Goal: Information Seeking & Learning: Learn about a topic

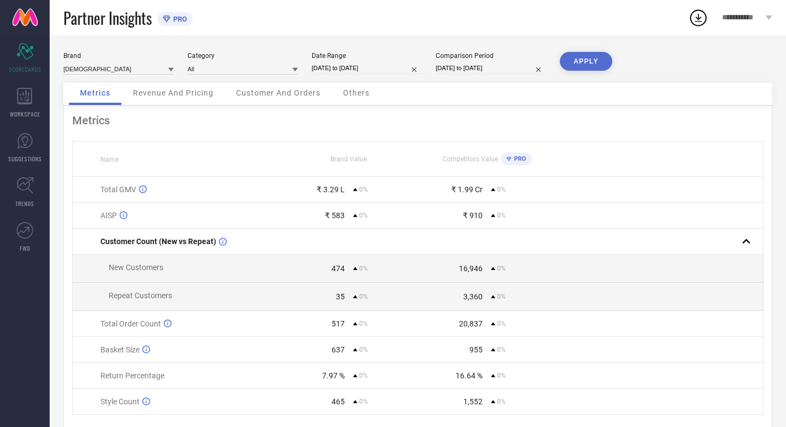
click at [363, 56] on div "Date Range" at bounding box center [367, 56] width 110 height 8
click at [366, 58] on div "Date Range" at bounding box center [367, 56] width 110 height 8
click at [369, 62] on input "[DATE] to [DATE]" at bounding box center [367, 68] width 110 height 12
select select "7"
select select "2025"
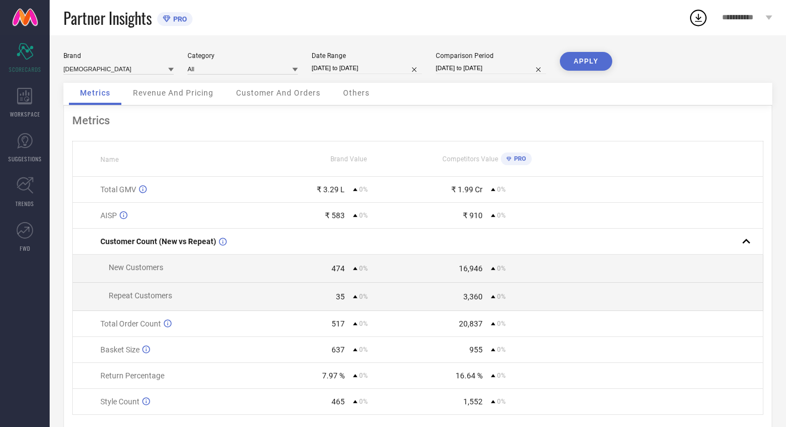
select select "8"
select select "2025"
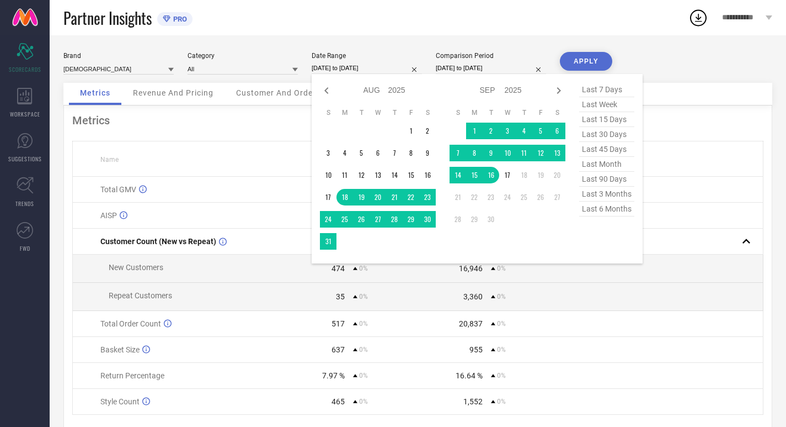
click at [603, 135] on span "last 30 days" at bounding box center [606, 134] width 55 height 15
type input "[DATE] to [DATE]"
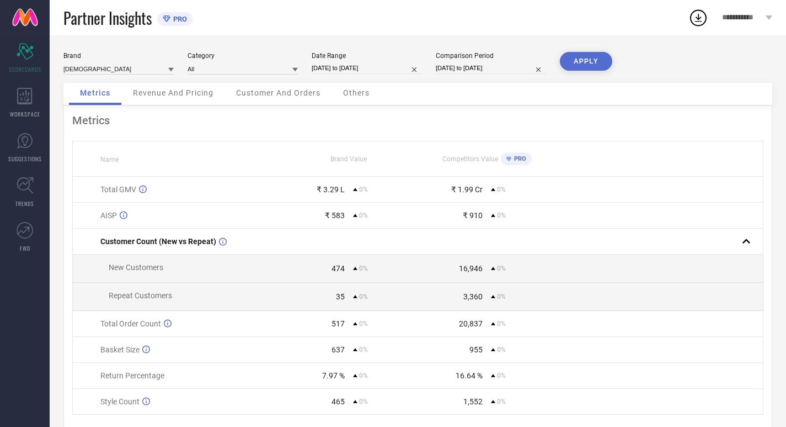
click at [473, 74] on div "Brand INDIANRANG Category All Date Range [DATE] to [DATE] Comparison Period [DA…" at bounding box center [417, 67] width 709 height 31
select select "7"
select select "2025"
select select "8"
select select "2025"
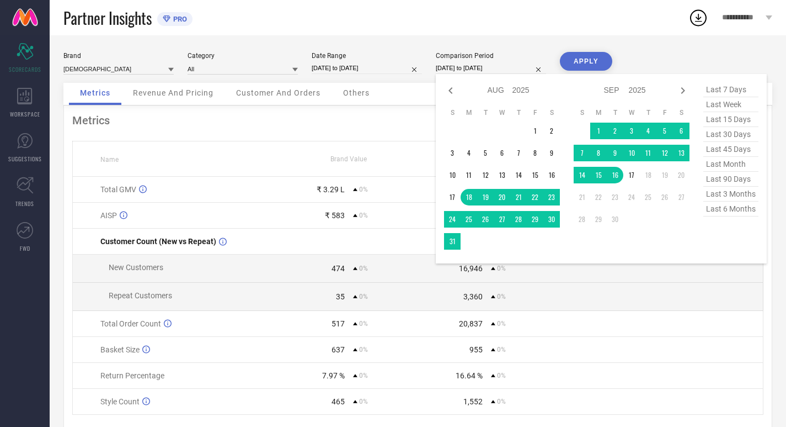
click at [468, 69] on input "[DATE] to [DATE]" at bounding box center [491, 68] width 110 height 12
click at [741, 137] on span "last 30 days" at bounding box center [731, 134] width 55 height 15
type input "[DATE] to [DATE]"
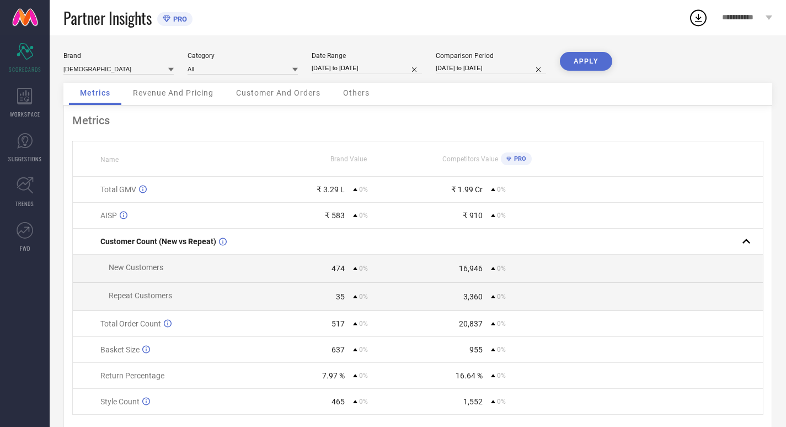
click at [588, 66] on button "APPLY" at bounding box center [586, 61] width 52 height 19
click at [162, 93] on span "Revenue And Pricing" at bounding box center [173, 92] width 81 height 9
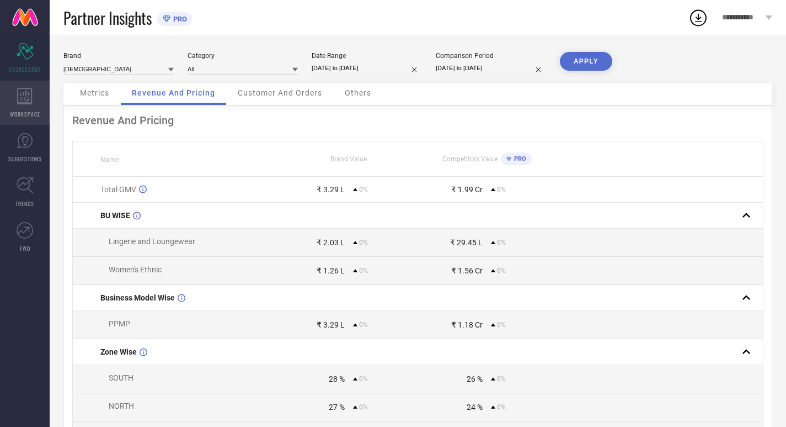
click at [23, 97] on icon at bounding box center [24, 96] width 15 height 17
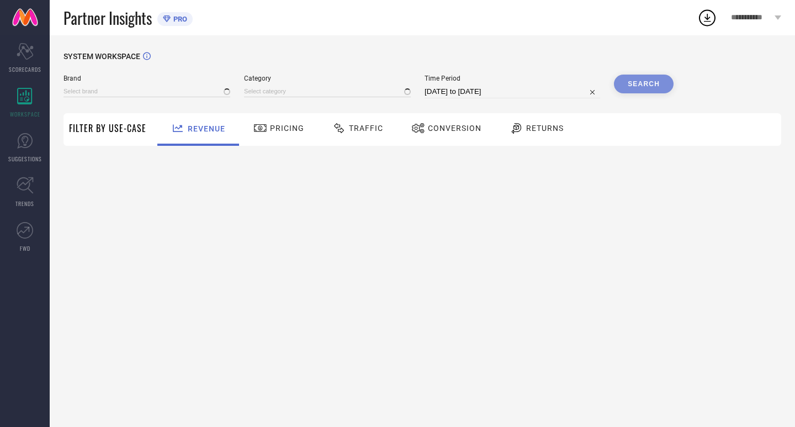
type input "[DEMOGRAPHIC_DATA]"
type input "All"
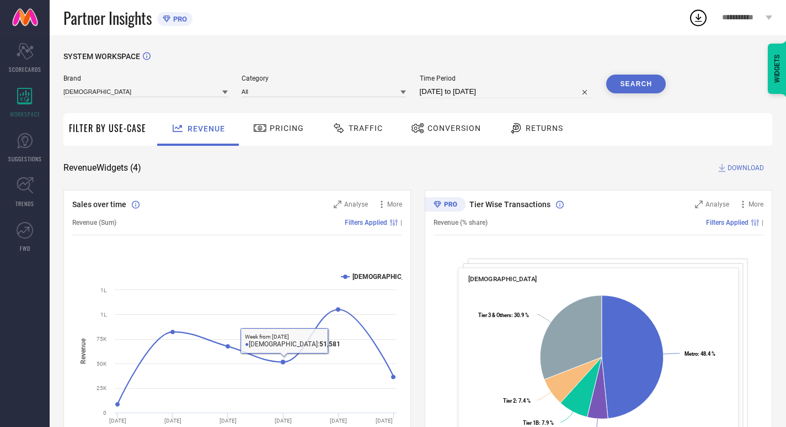
click at [253, 129] on icon at bounding box center [260, 127] width 14 height 13
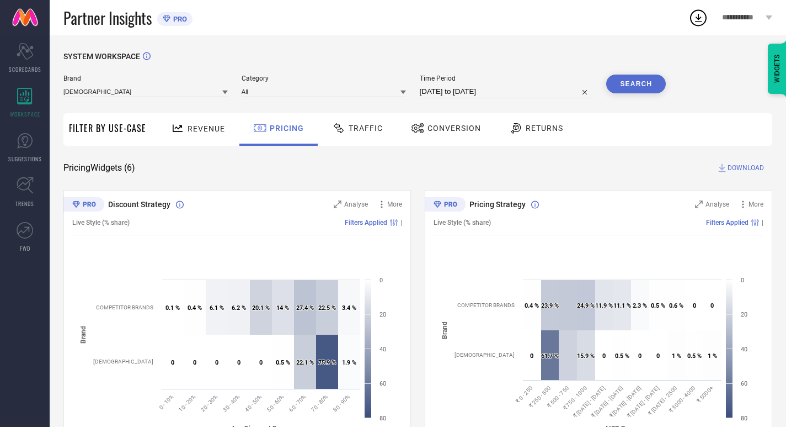
click at [513, 85] on div "Time Period [DATE] to [DATE]" at bounding box center [506, 86] width 173 height 24
click at [524, 96] on input "[DATE] to [DATE]" at bounding box center [506, 91] width 173 height 13
select select "7"
select select "2025"
select select "8"
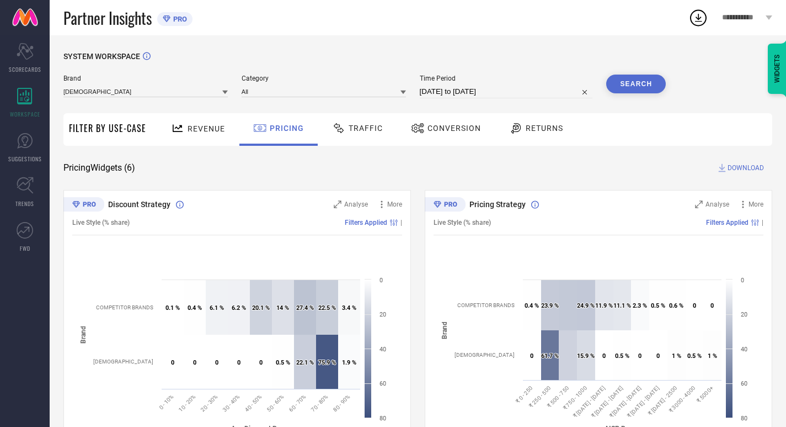
select select "2025"
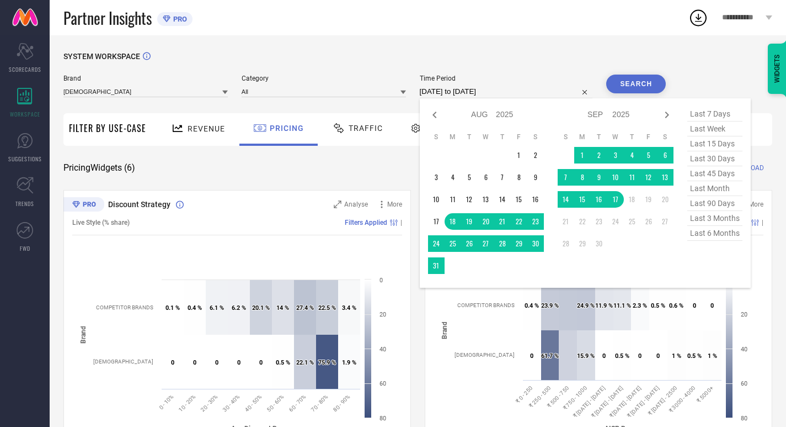
click at [309, 169] on div "Pricing Widgets ( 6 ) DOWNLOAD" at bounding box center [417, 167] width 709 height 11
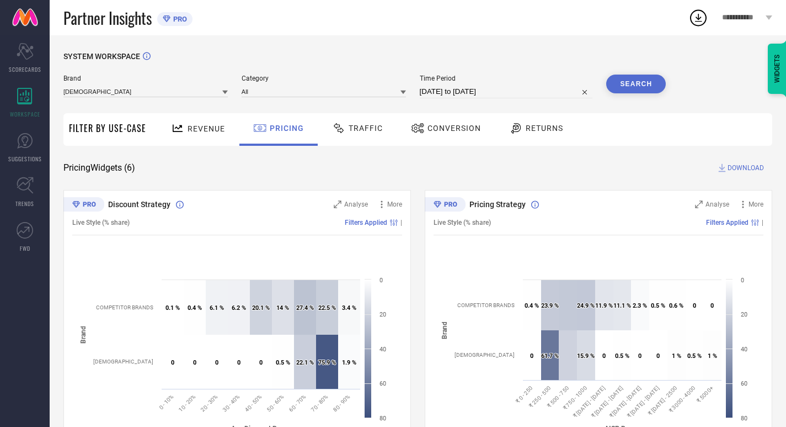
click at [360, 125] on span "Traffic" at bounding box center [366, 128] width 34 height 9
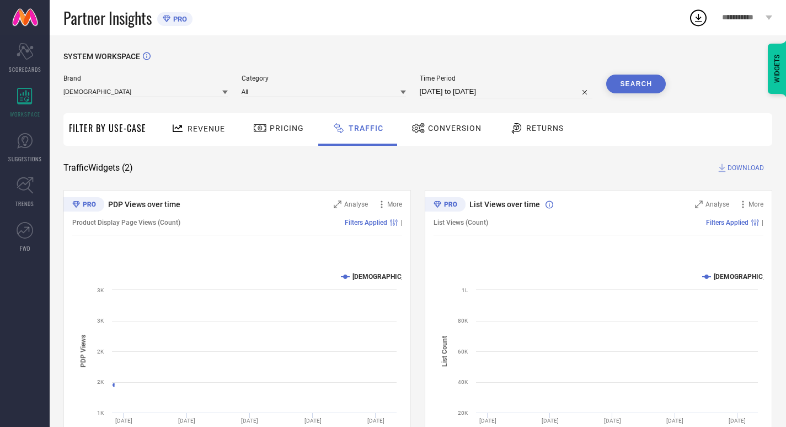
scroll to position [56, 0]
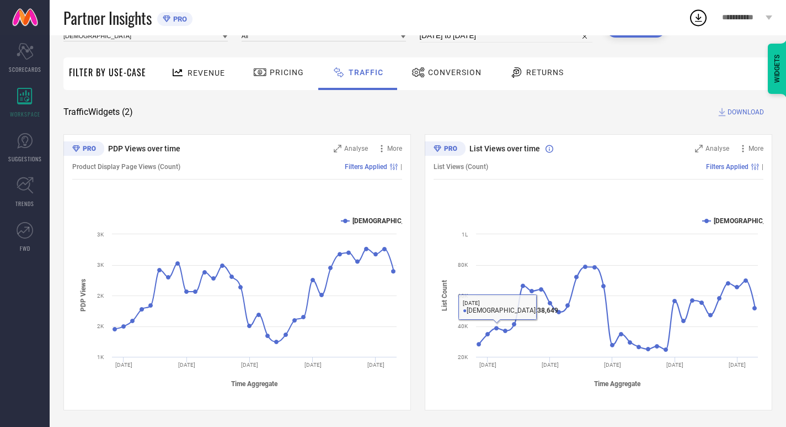
click at [460, 72] on span "Conversion" at bounding box center [455, 72] width 54 height 9
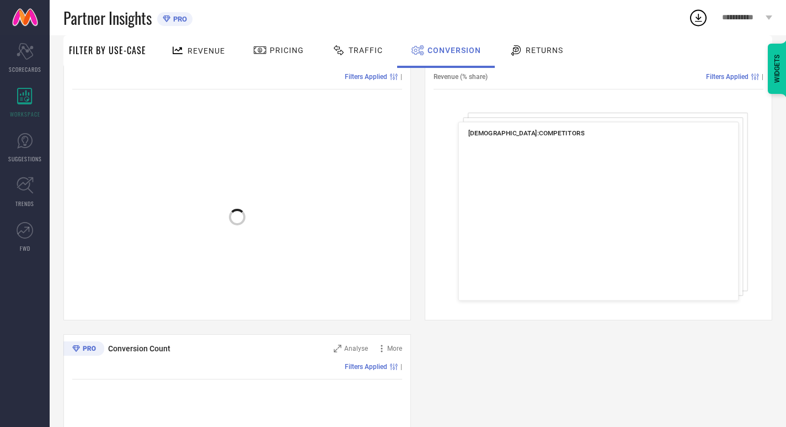
scroll to position [184, 0]
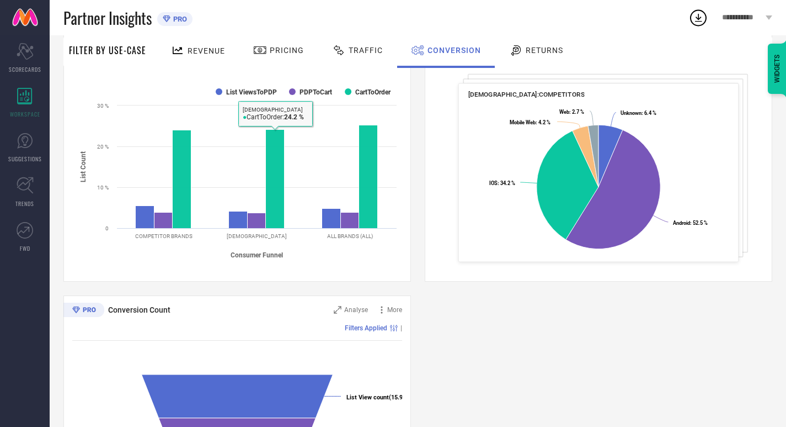
click at [540, 58] on div "Returns" at bounding box center [537, 50] width 60 height 19
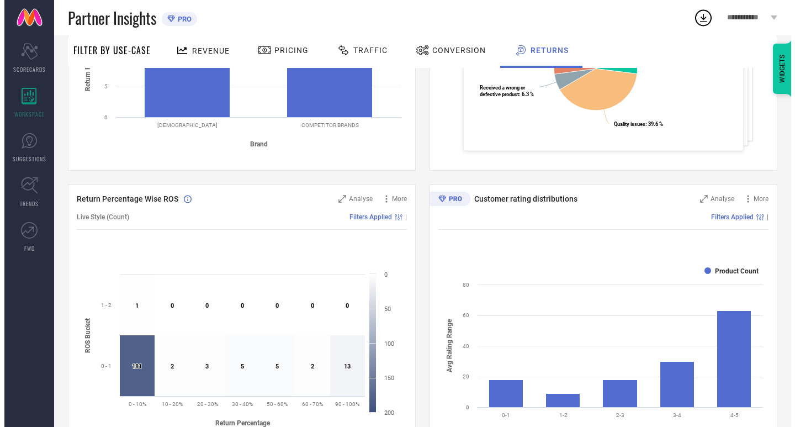
scroll to position [289, 0]
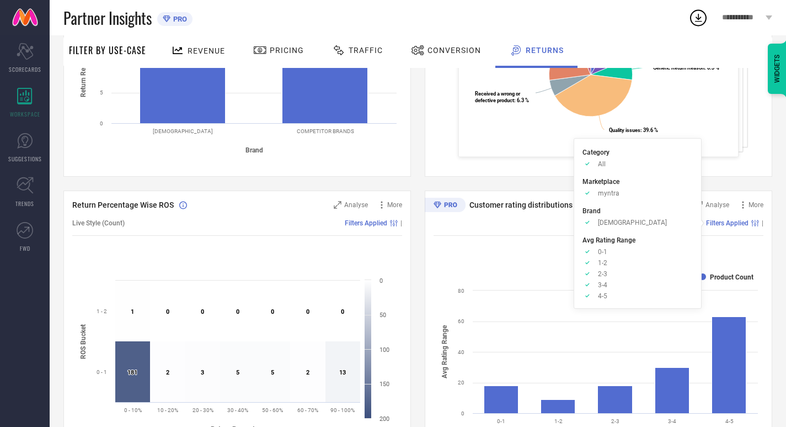
click at [701, 200] on div "Category Approve /Deselected All Marketplace Approve /Deselected myntra Brand A…" at bounding box center [638, 223] width 128 height 171
click at [712, 202] on span "Analyse" at bounding box center [718, 205] width 24 height 8
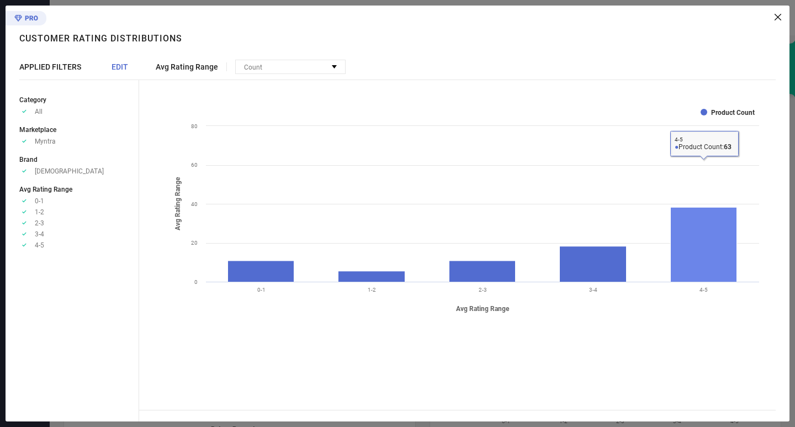
click at [709, 241] on rect at bounding box center [703, 244] width 66 height 74
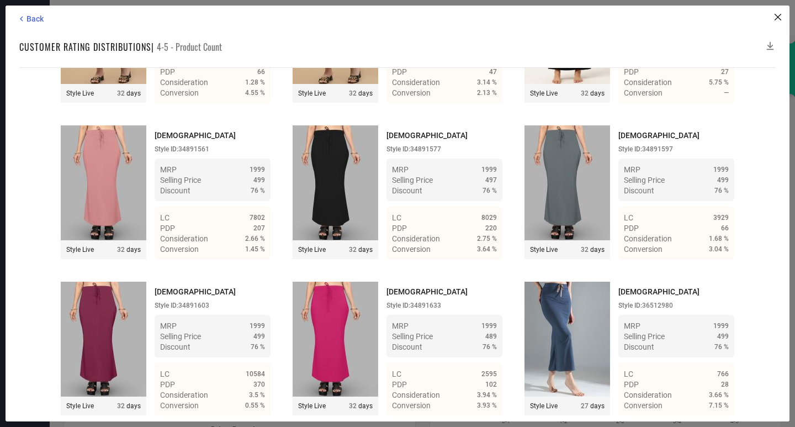
scroll to position [4384, 0]
